Goal: Information Seeking & Learning: Learn about a topic

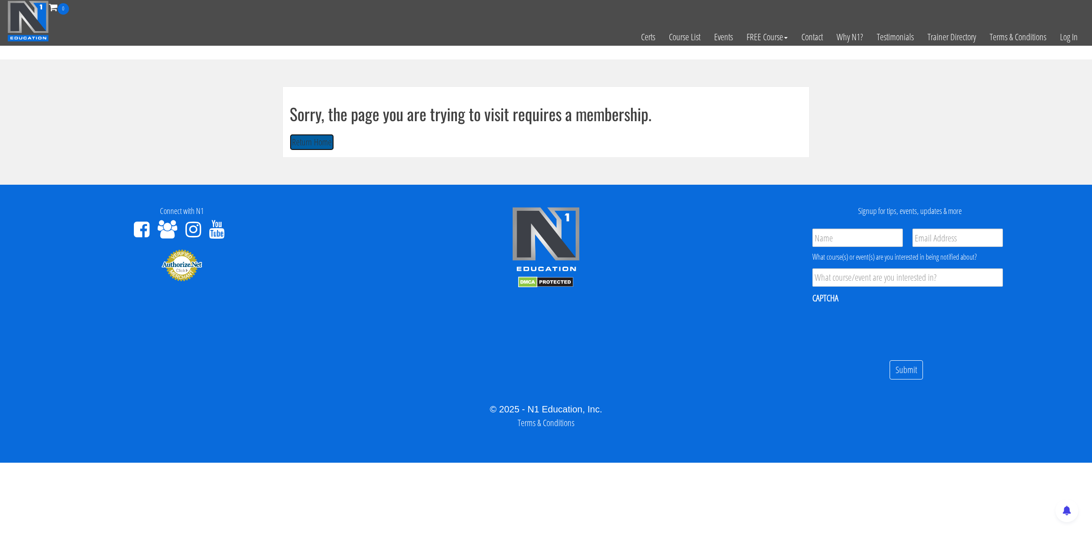
click at [300, 144] on button "Return Home" at bounding box center [312, 142] width 44 height 17
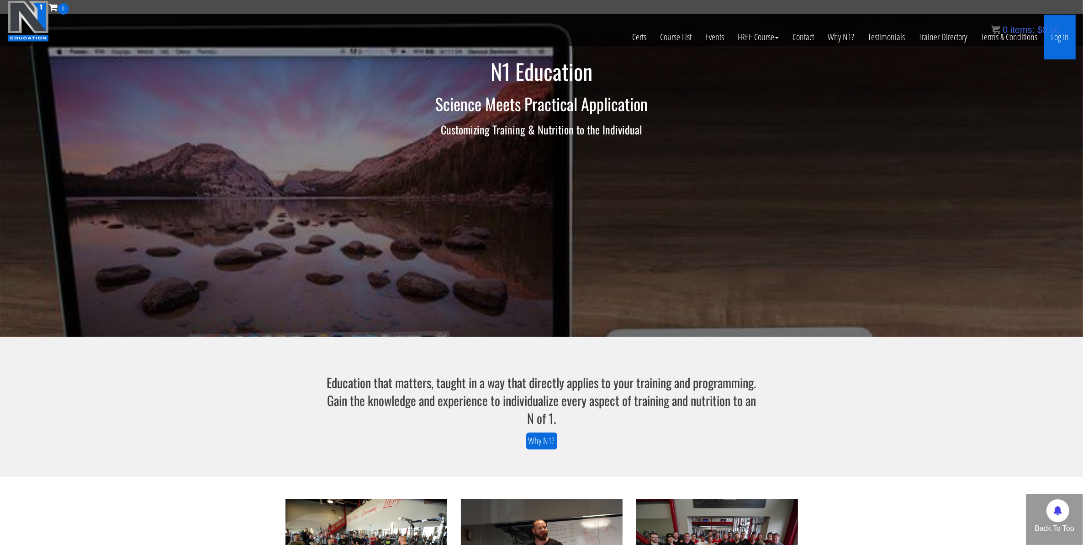
click at [1064, 42] on link "Log In" at bounding box center [1061, 37] width 32 height 45
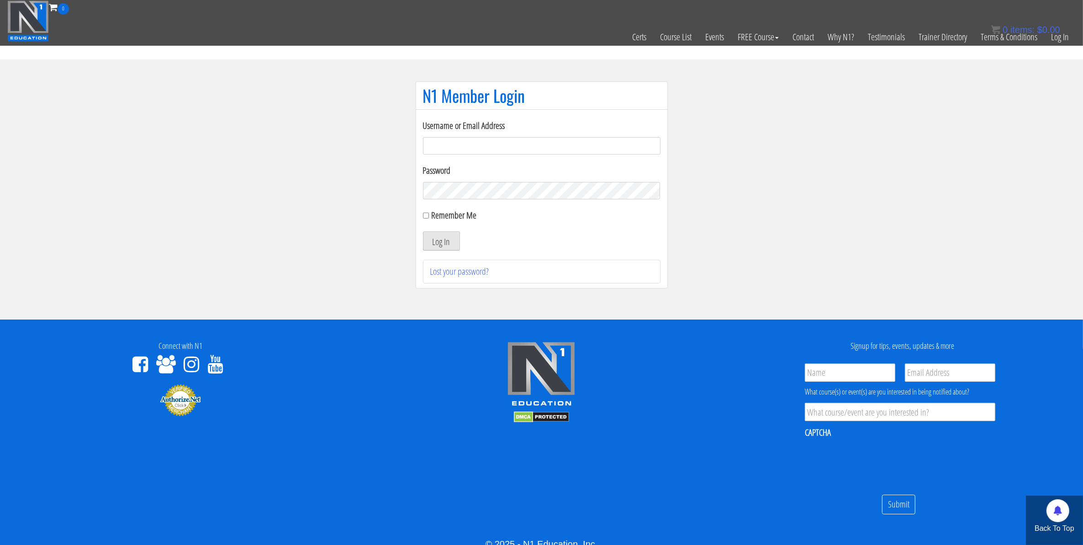
type input "mccademorgan1@gmail.com"
click at [428, 247] on button "Log In" at bounding box center [441, 240] width 37 height 19
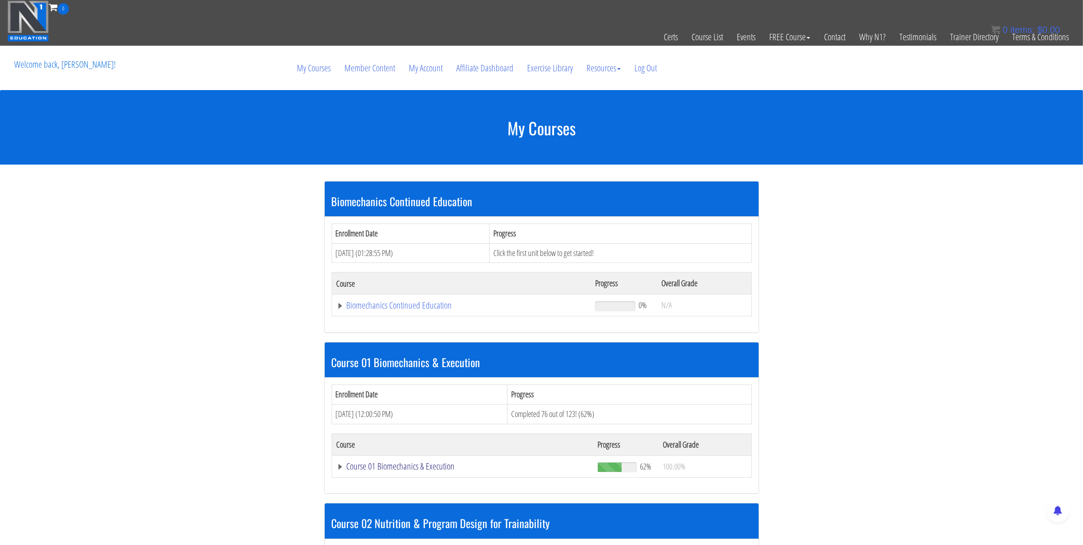
click at [427, 464] on link "Course 01 Biomechanics & Execution" at bounding box center [463, 465] width 252 height 9
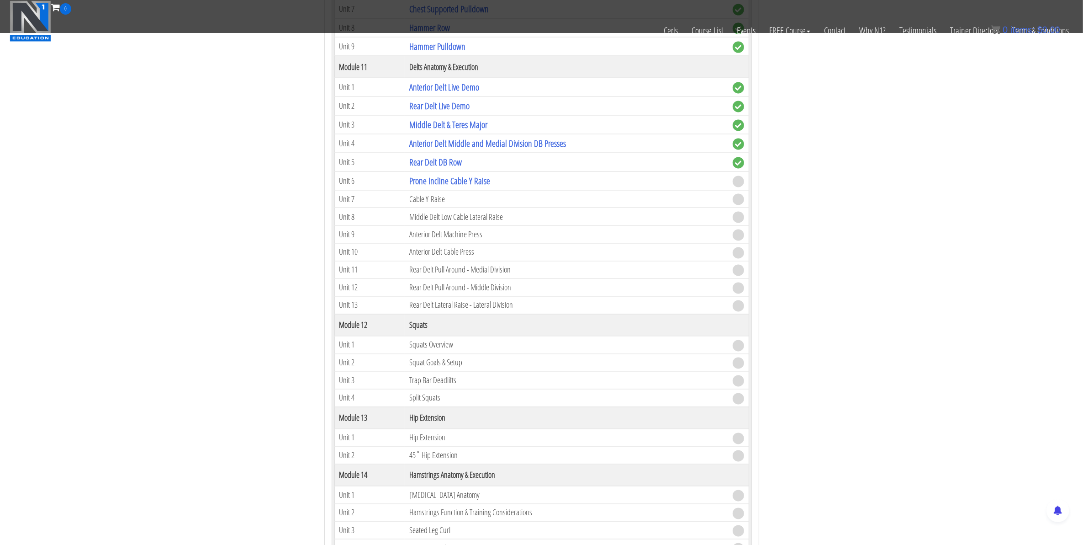
scroll to position [1942, 0]
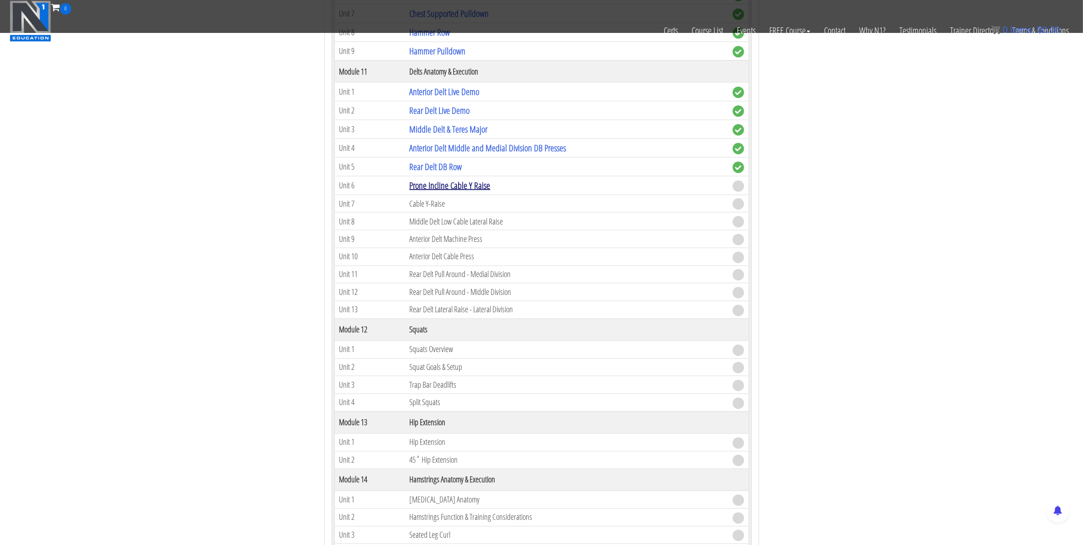
click at [455, 191] on link "Prone Incline Cable Y Raise" at bounding box center [449, 185] width 81 height 12
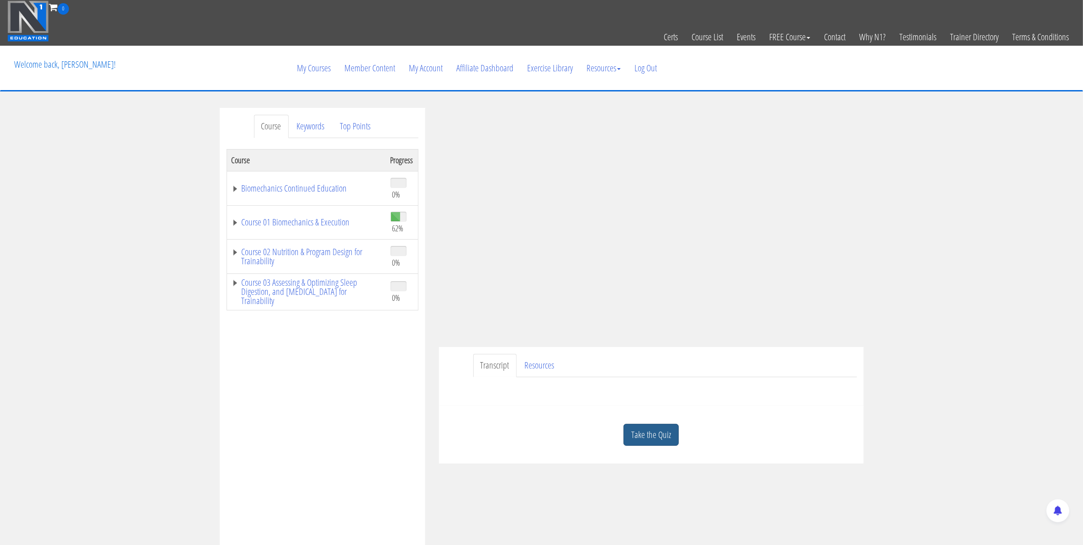
click at [663, 427] on link "Take the Quiz" at bounding box center [651, 435] width 55 height 22
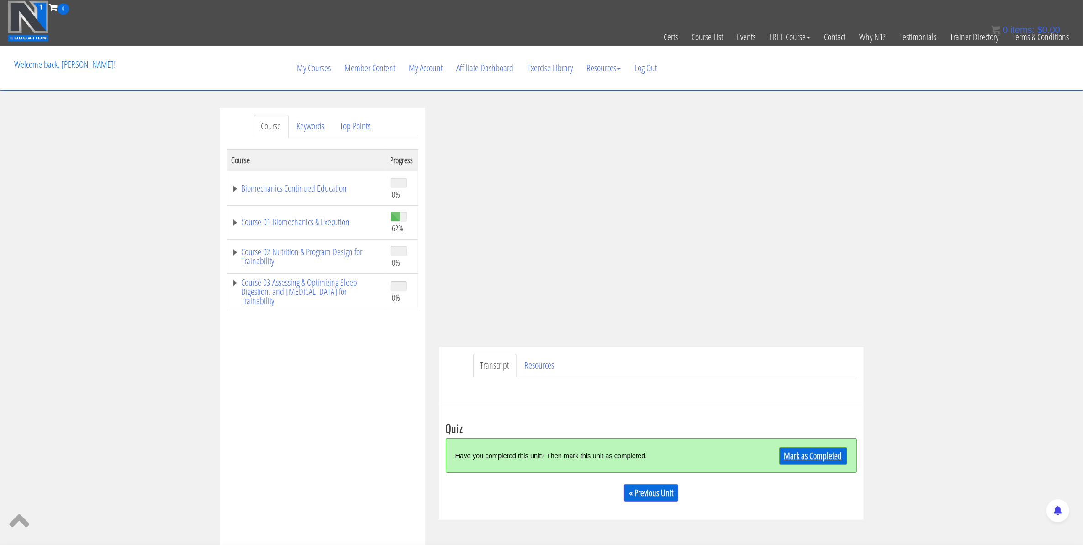
click at [811, 455] on link "Mark as Completed" at bounding box center [814, 455] width 68 height 17
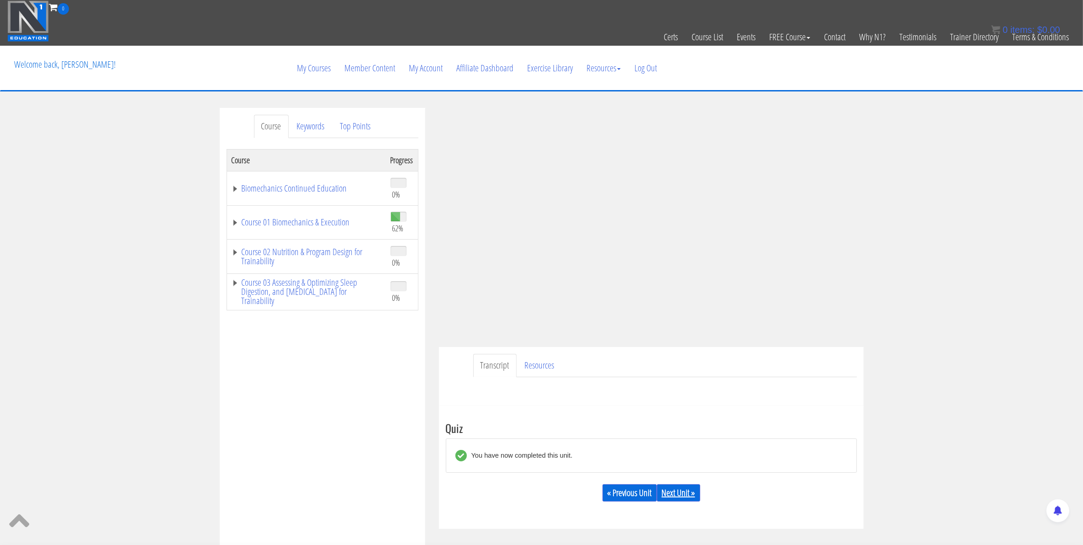
click at [665, 493] on link "Next Unit »" at bounding box center [678, 492] width 43 height 17
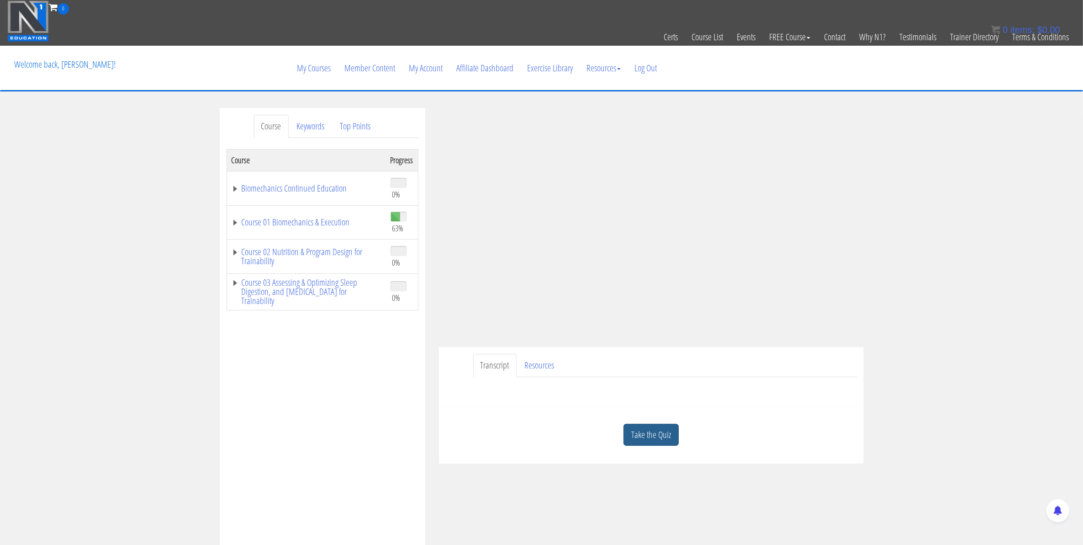
click at [665, 441] on link "Take the Quiz" at bounding box center [651, 435] width 55 height 22
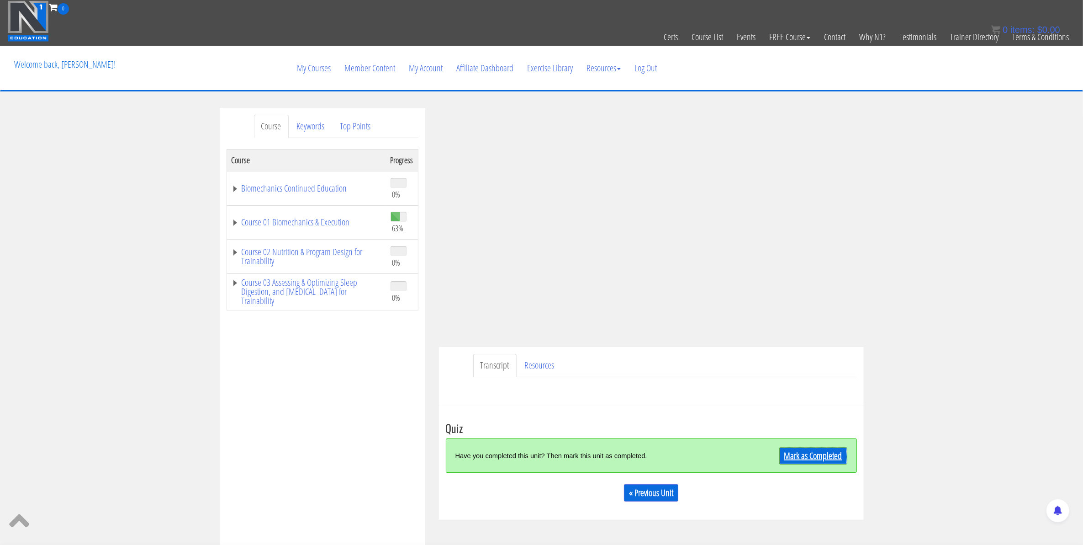
click at [784, 460] on link "Mark as Completed" at bounding box center [814, 455] width 68 height 17
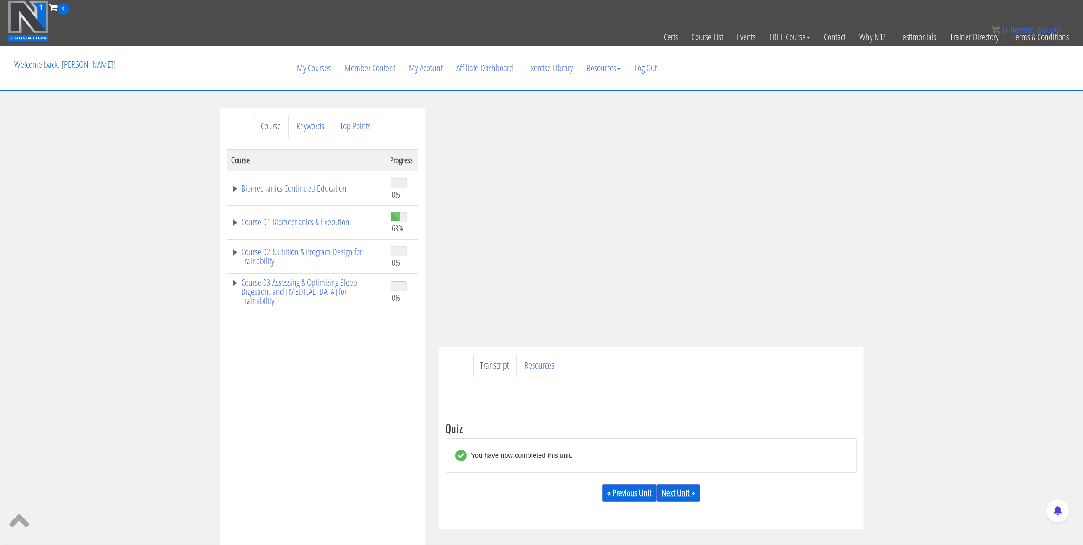
click at [673, 495] on link "Next Unit »" at bounding box center [678, 492] width 43 height 17
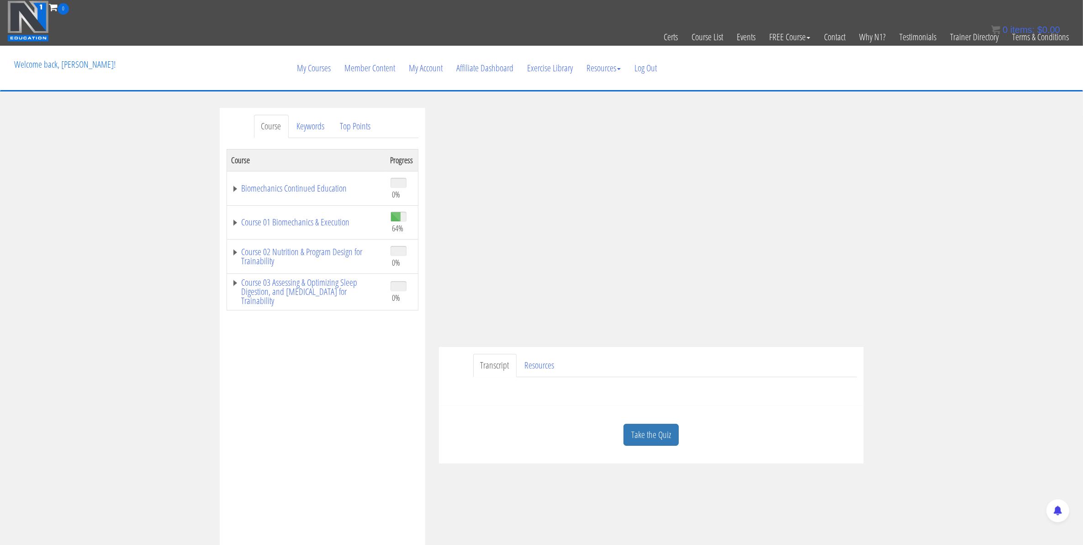
click at [706, 375] on ul "Transcript Resources" at bounding box center [665, 365] width 384 height 23
click at [668, 436] on link "Take the Quiz" at bounding box center [651, 435] width 55 height 22
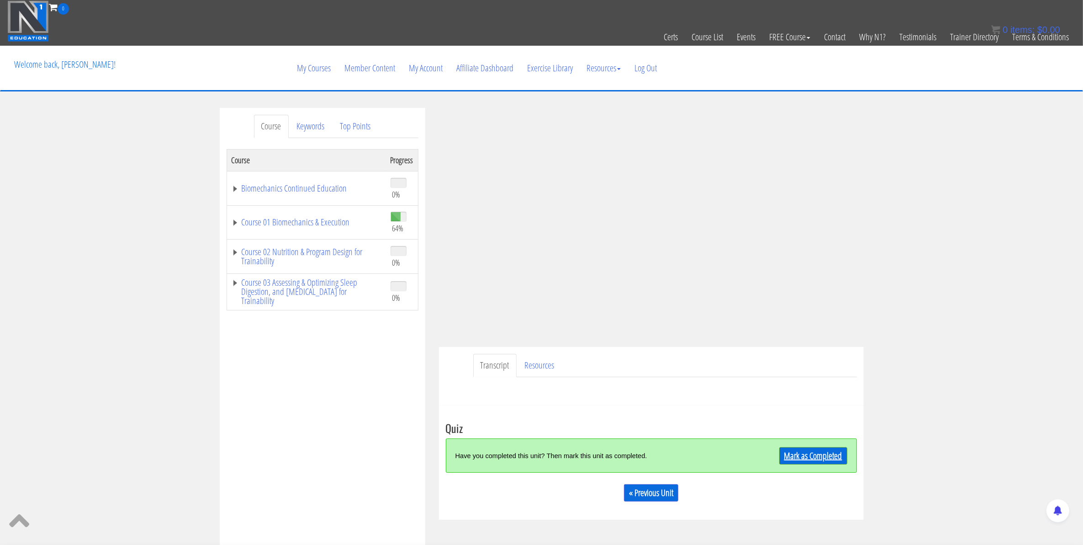
click at [806, 458] on link "Mark as Completed" at bounding box center [814, 455] width 68 height 17
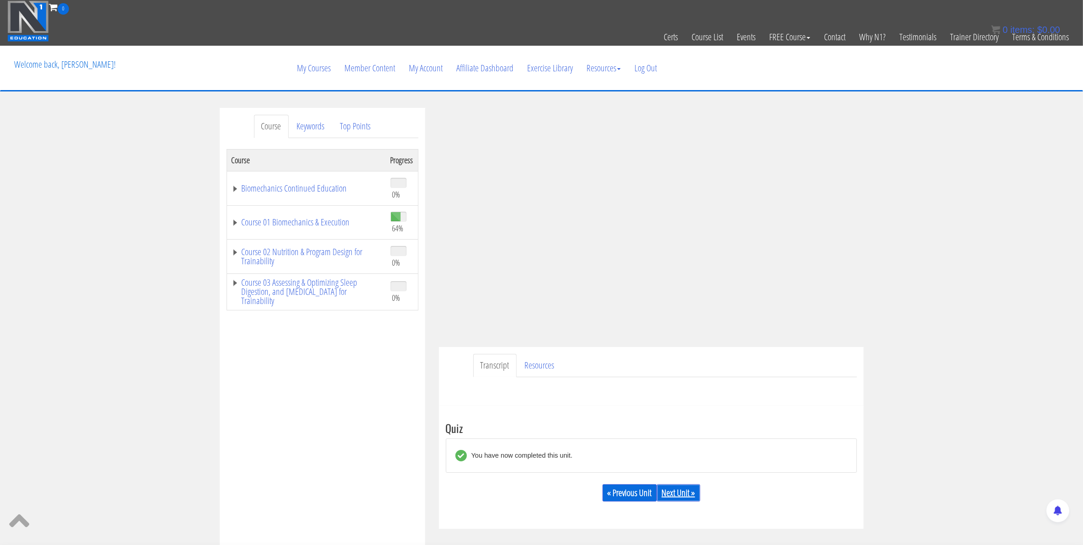
click at [666, 493] on link "Next Unit »" at bounding box center [678, 492] width 43 height 17
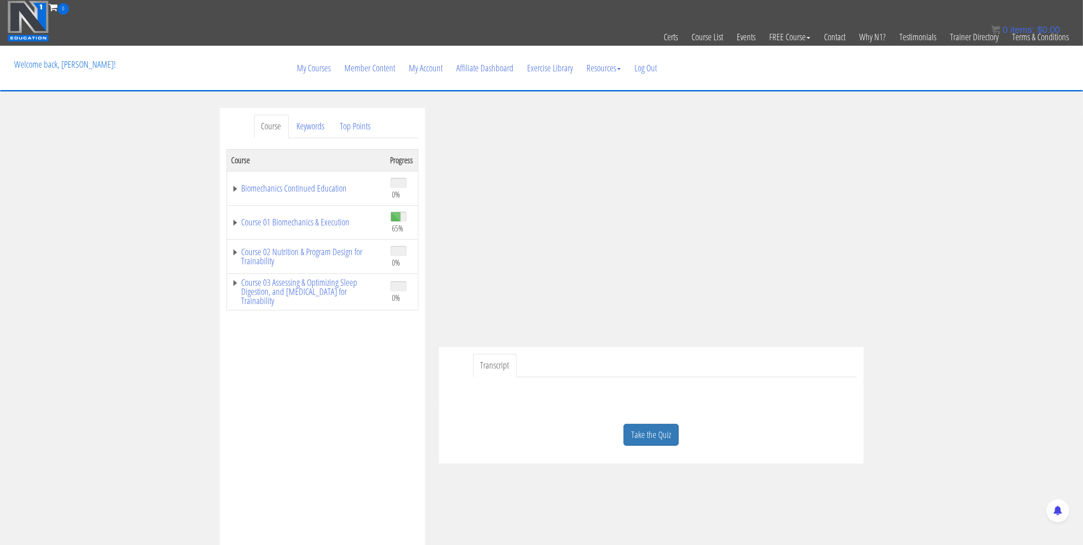
drag, startPoint x: 645, startPoint y: 435, endPoint x: 673, endPoint y: 445, distance: 29.5
click at [645, 435] on link "Take the Quiz" at bounding box center [651, 435] width 55 height 22
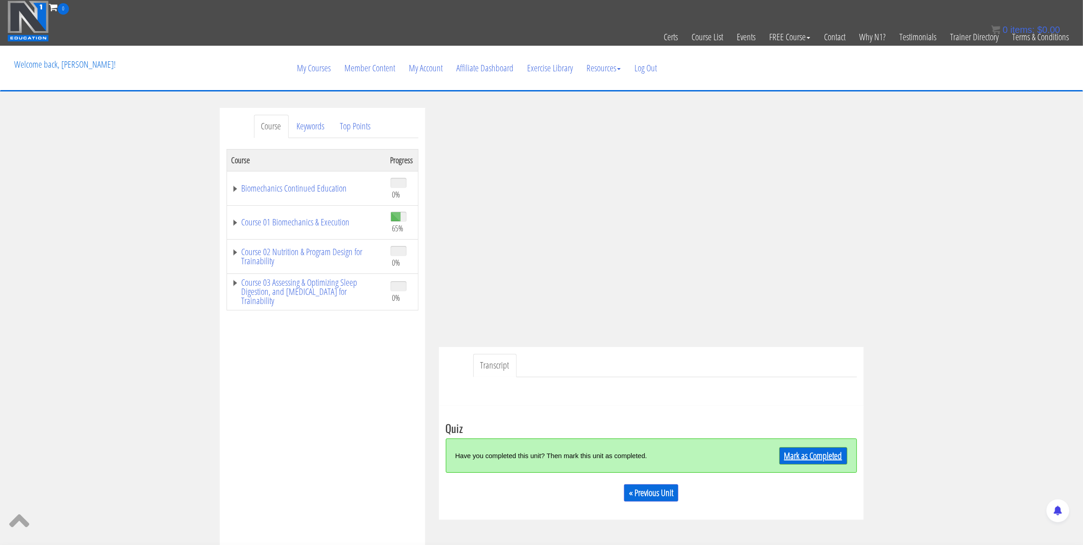
click at [817, 459] on link "Mark as Completed" at bounding box center [814, 455] width 68 height 17
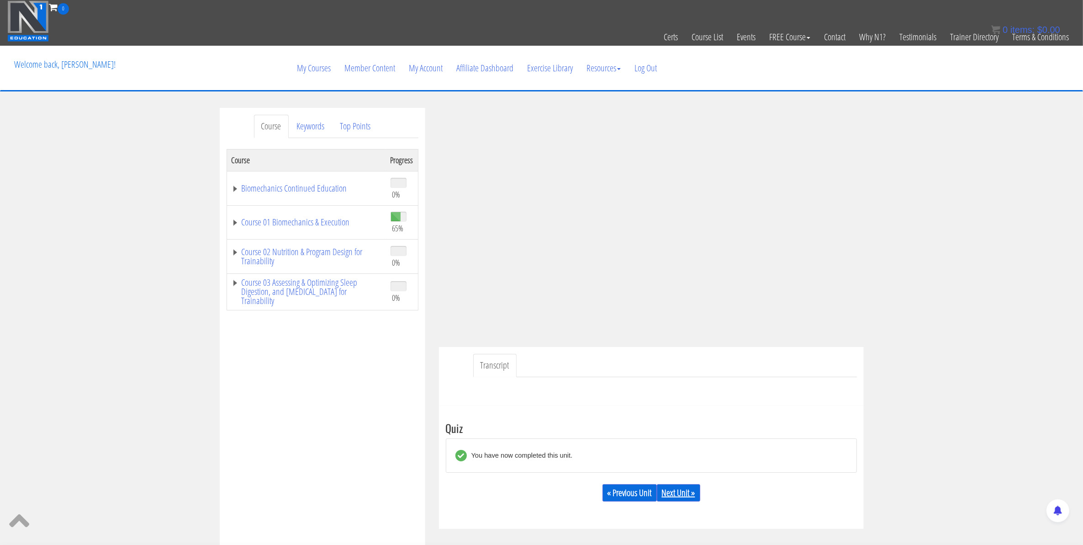
click at [669, 490] on link "Next Unit »" at bounding box center [678, 492] width 43 height 17
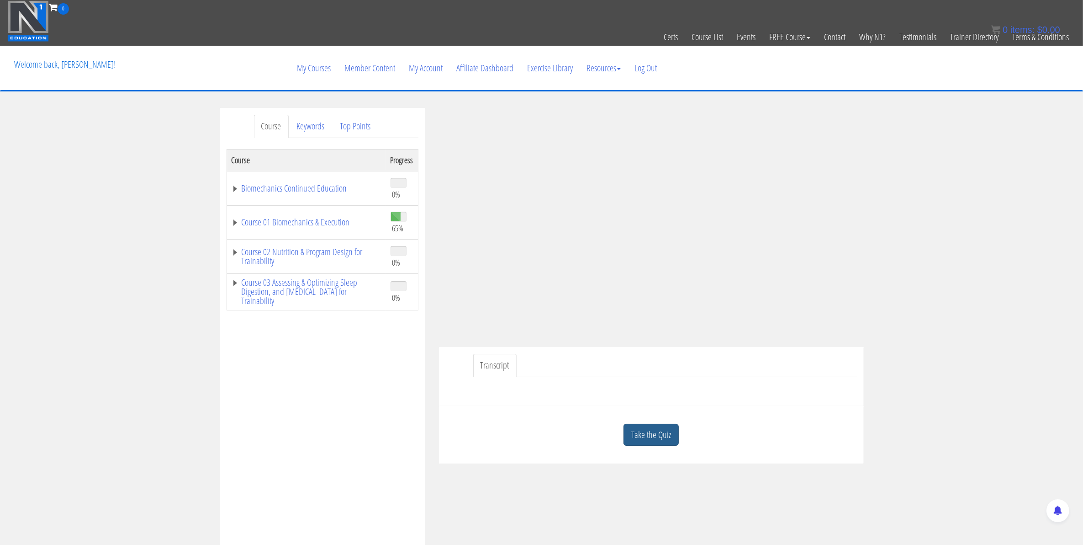
click at [643, 436] on link "Take the Quiz" at bounding box center [651, 435] width 55 height 22
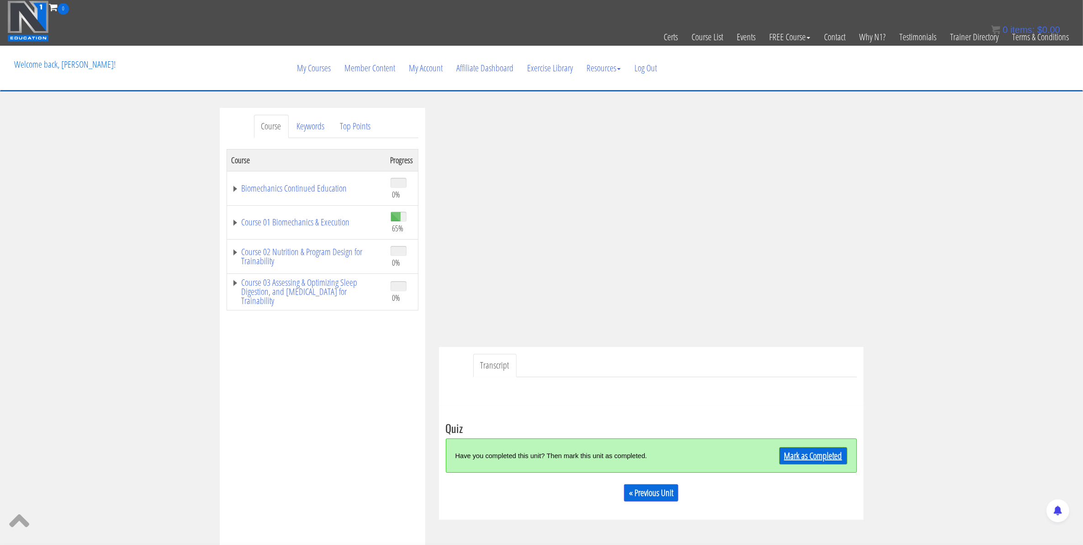
click at [817, 451] on link "Mark as Completed" at bounding box center [814, 455] width 68 height 17
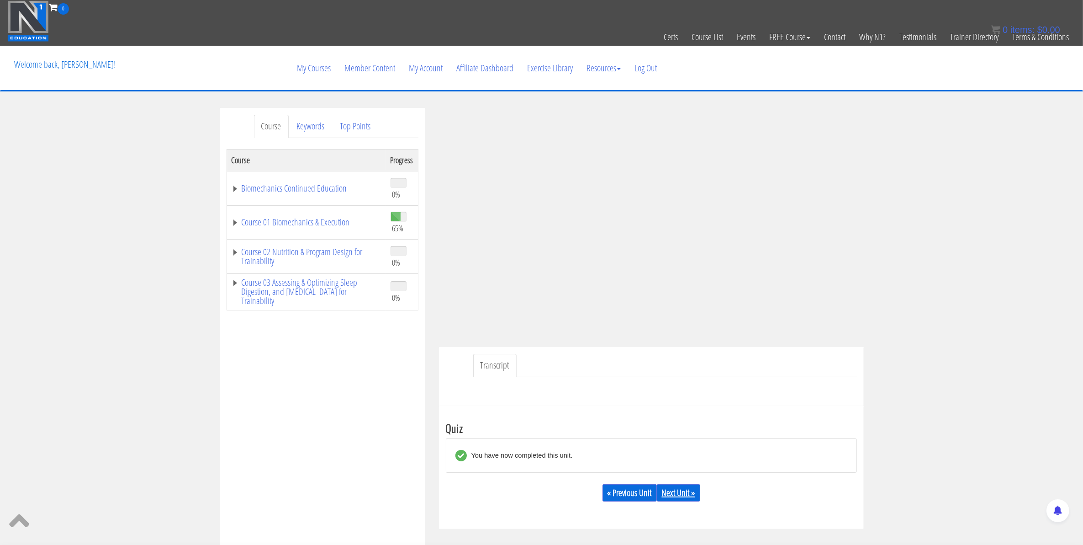
click at [685, 494] on link "Next Unit »" at bounding box center [678, 492] width 43 height 17
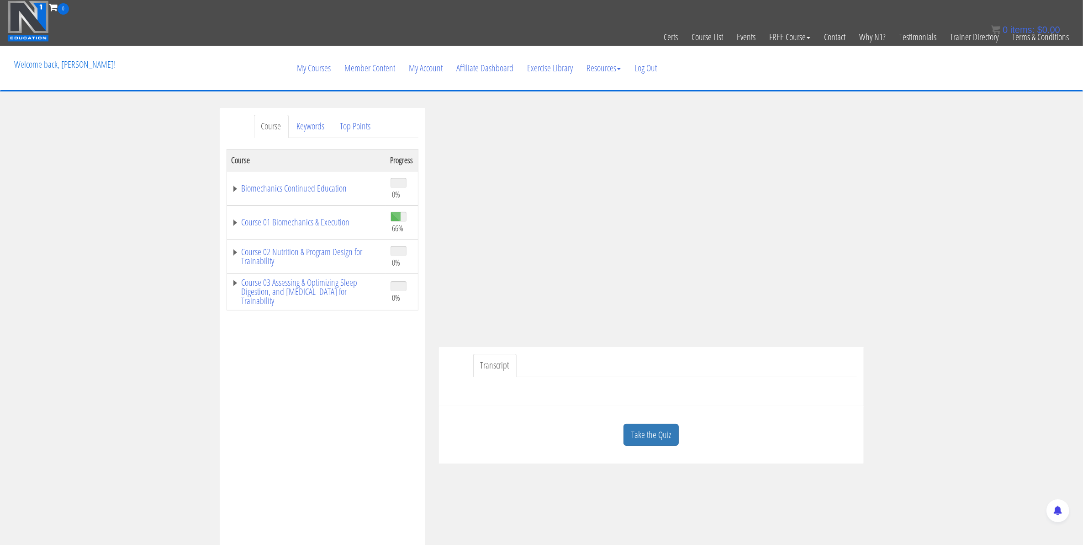
click at [668, 446] on div "Take the Quiz" at bounding box center [651, 435] width 411 height 44
click at [656, 437] on link "Take the Quiz" at bounding box center [651, 435] width 55 height 22
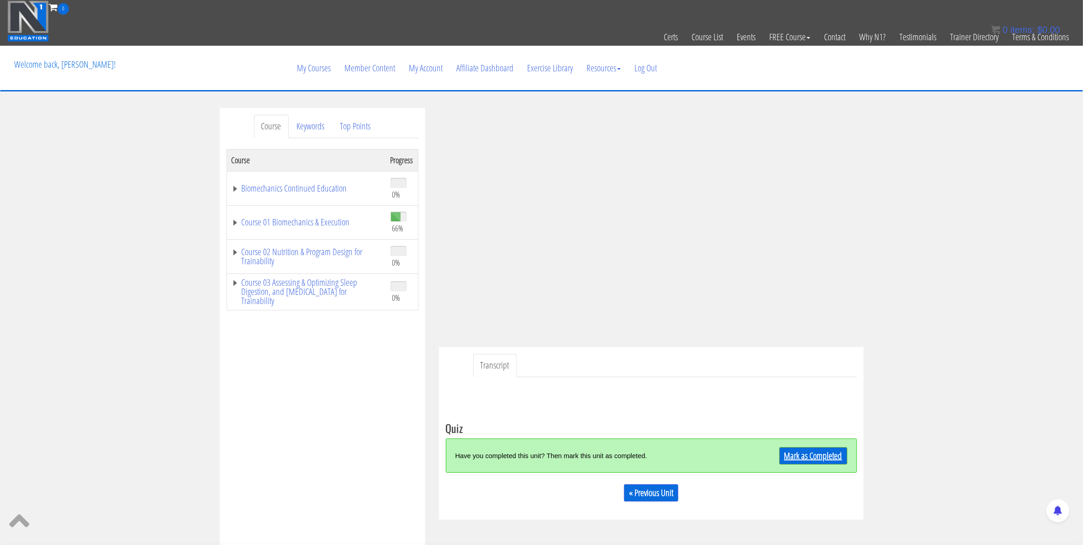
click at [799, 456] on link "Mark as Completed" at bounding box center [814, 455] width 68 height 17
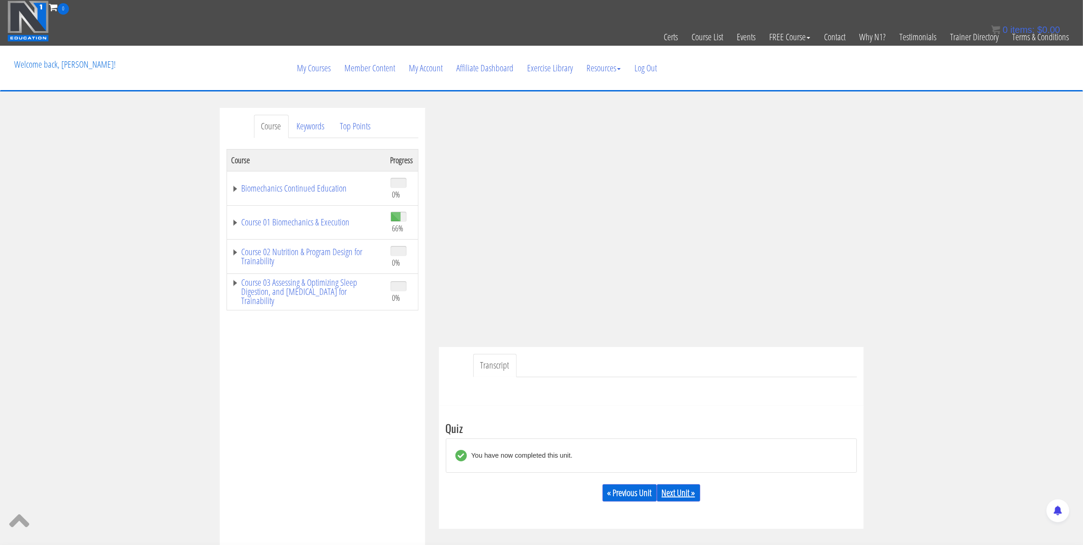
click at [684, 498] on link "Next Unit »" at bounding box center [678, 492] width 43 height 17
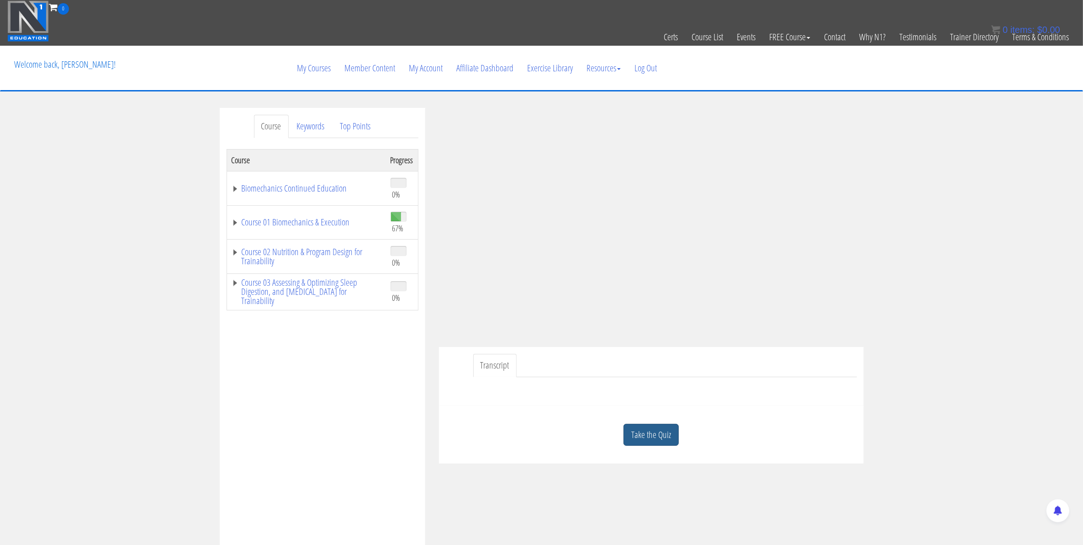
click at [656, 445] on link "Take the Quiz" at bounding box center [651, 435] width 55 height 22
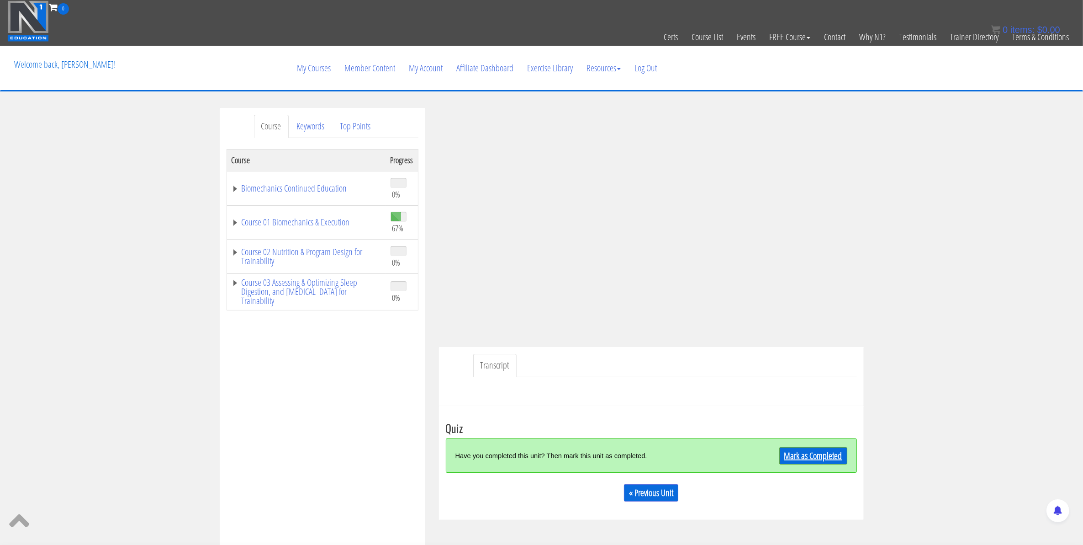
click at [795, 462] on link "Mark as Completed" at bounding box center [814, 455] width 68 height 17
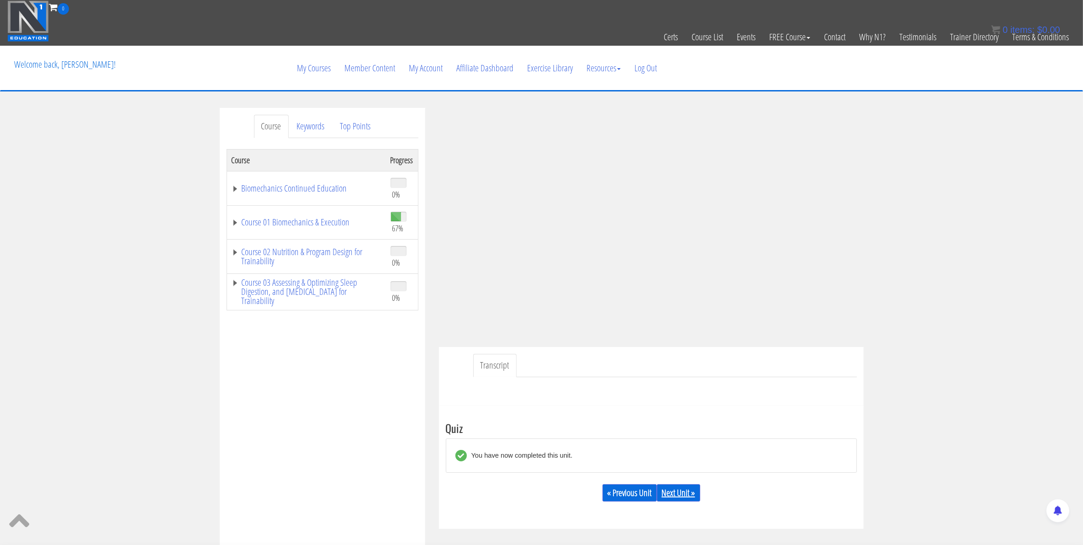
click at [668, 493] on link "Next Unit »" at bounding box center [678, 492] width 43 height 17
